Goal: Information Seeking & Learning: Learn about a topic

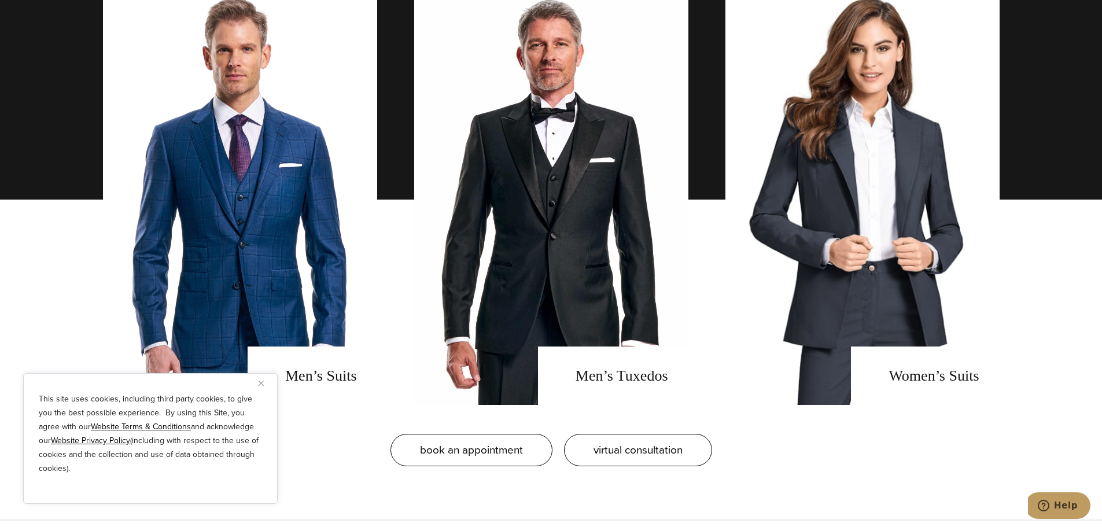
scroll to position [926, 0]
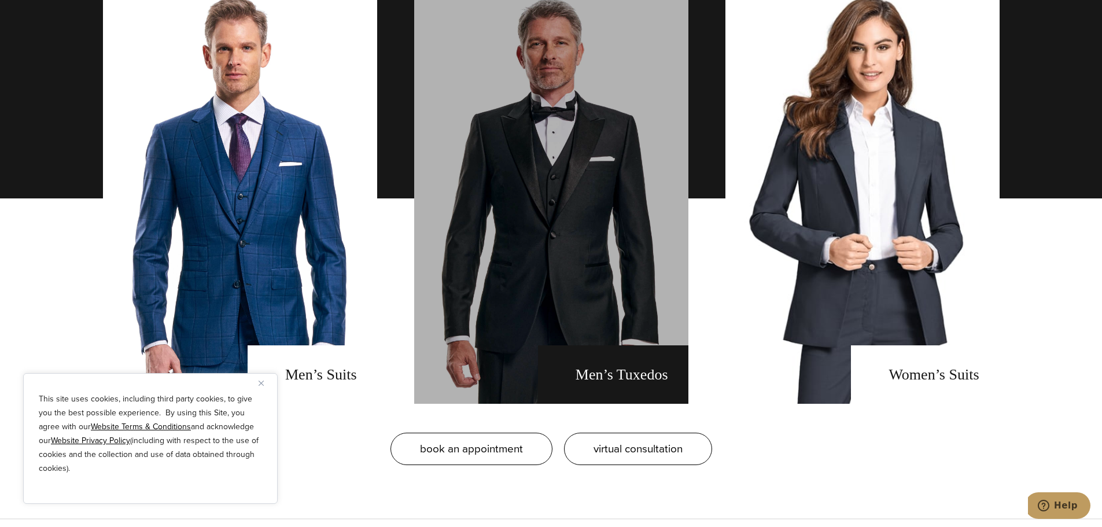
click at [546, 160] on link "men's tuxedos" at bounding box center [551, 198] width 274 height 411
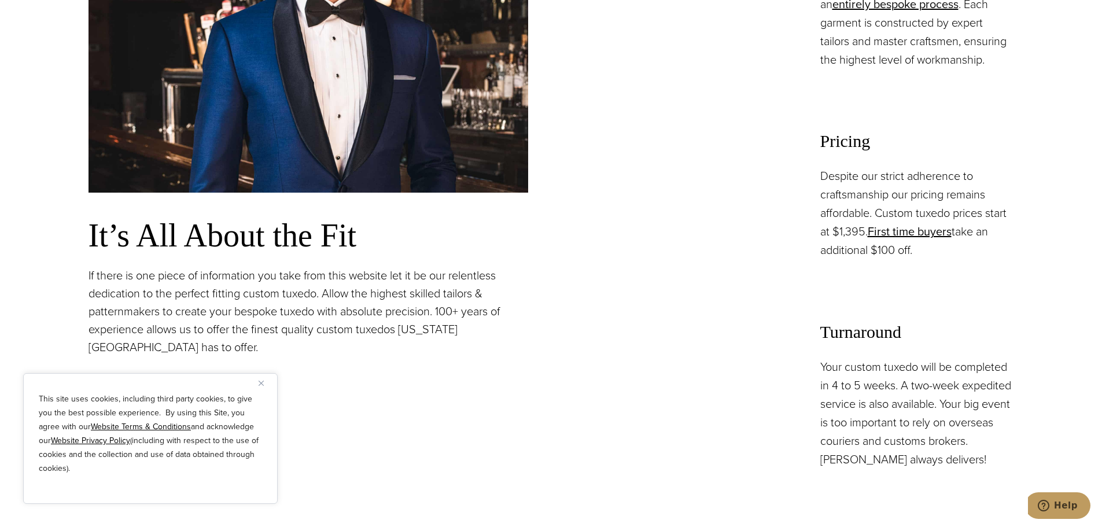
scroll to position [1157, 0]
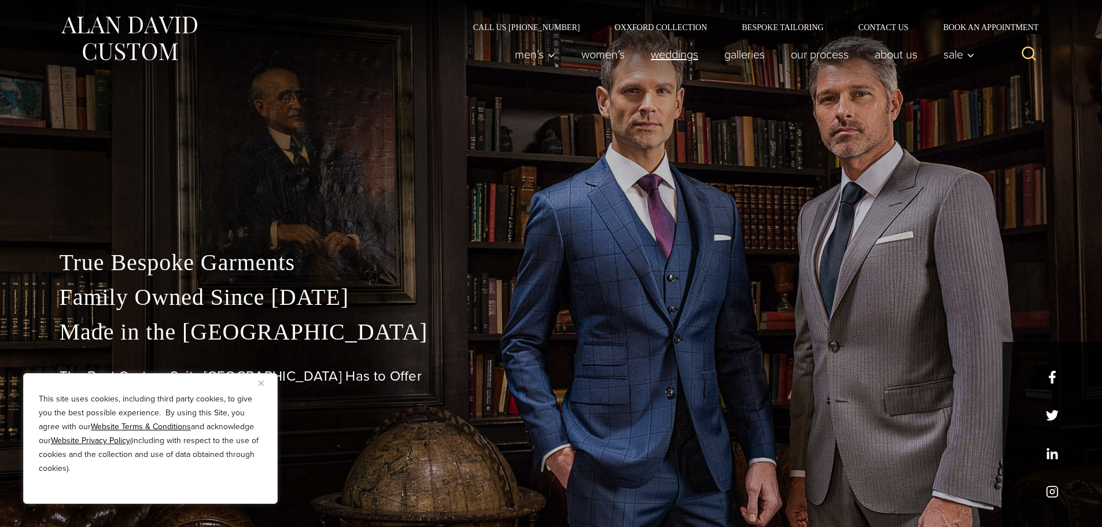
click at [691, 58] on link "weddings" at bounding box center [673, 54] width 73 height 23
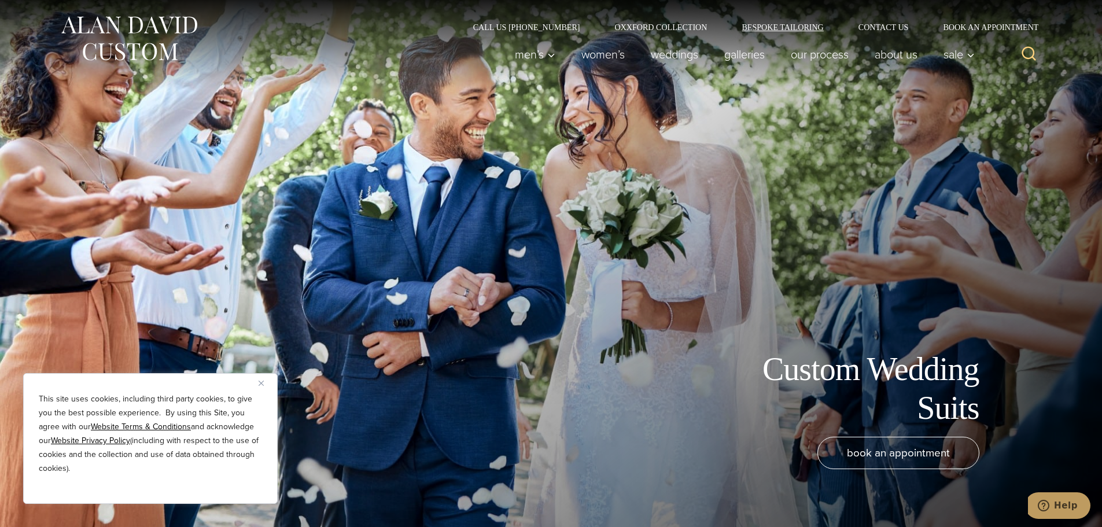
click at [766, 29] on link "Bespoke Tailoring" at bounding box center [782, 27] width 116 height 8
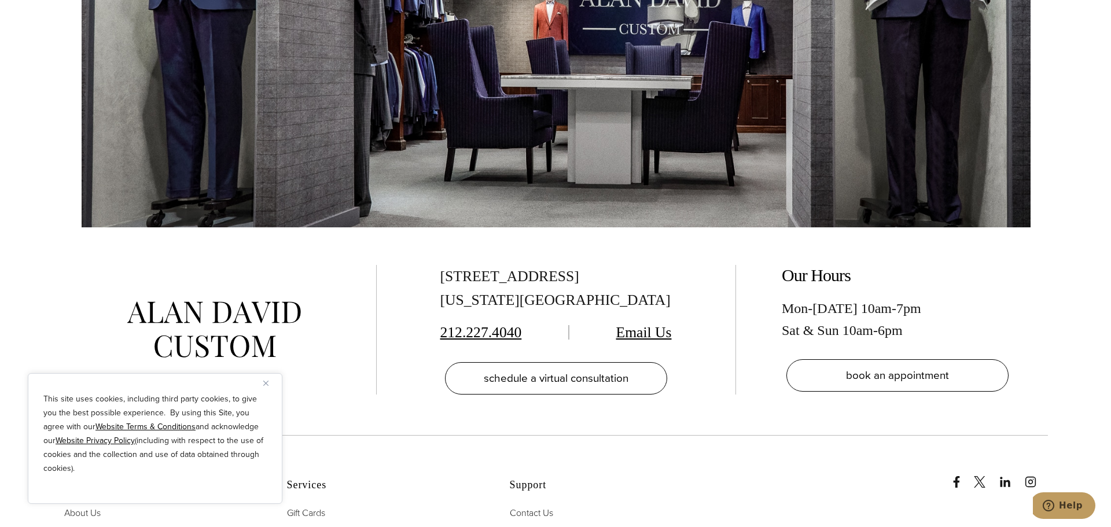
scroll to position [5070, 0]
